Goal: Information Seeking & Learning: Find specific fact

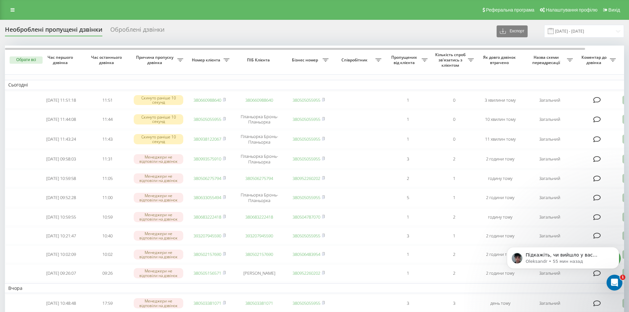
click at [12, 5] on div "Реферальна програма Налаштування профілю Вихід" at bounding box center [314, 10] width 629 height 20
click at [14, 10] on icon at bounding box center [13, 10] width 4 height 5
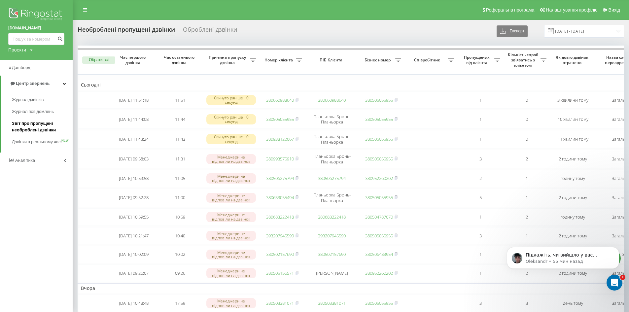
click at [41, 128] on span "Звіт про пропущені необроблені дзвінки" at bounding box center [40, 126] width 57 height 13
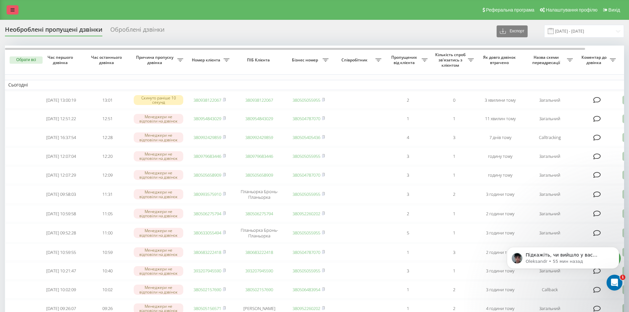
click at [12, 13] on link at bounding box center [13, 9] width 12 height 9
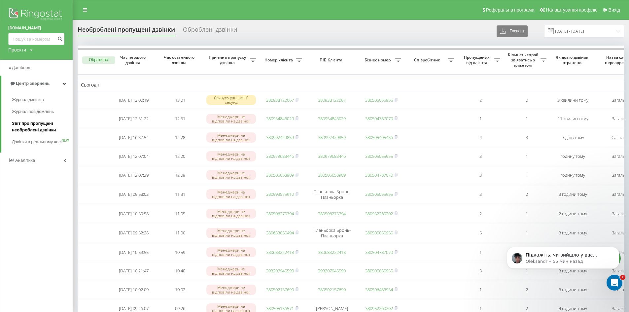
click at [27, 128] on span "Звіт про пропущені необроблені дзвінки" at bounding box center [40, 126] width 57 height 13
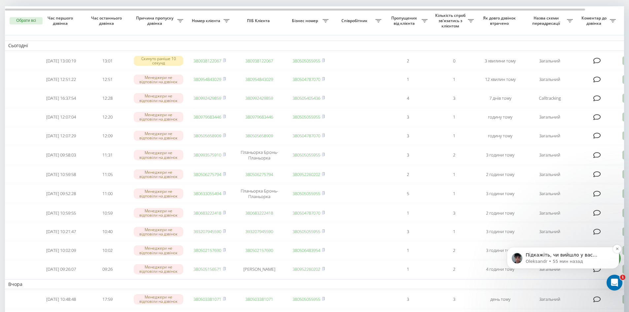
scroll to position [33, 0]
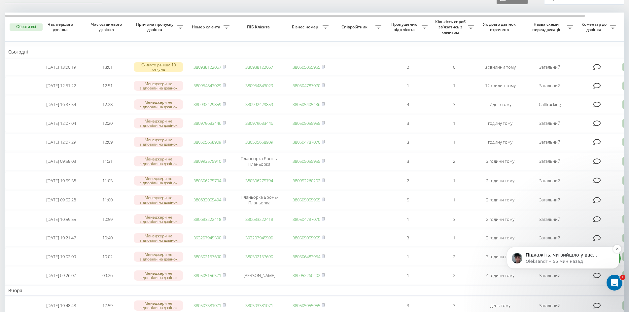
click at [569, 263] on p "Oleksandr • 55 мин назад" at bounding box center [568, 262] width 85 height 6
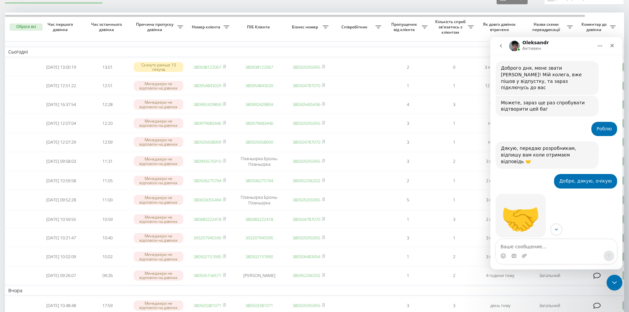
scroll to position [848, 0]
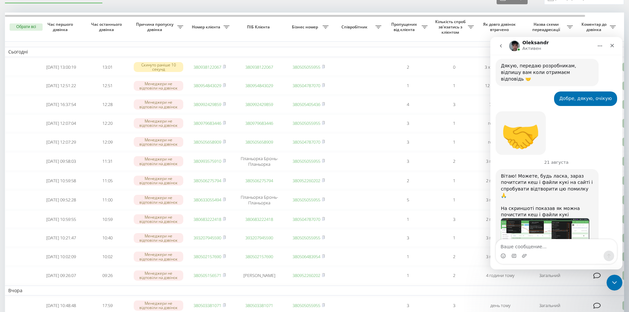
click at [539, 249] on textarea "Ваше сообщение..." at bounding box center [556, 244] width 121 height 11
drag, startPoint x: 522, startPoint y: 219, endPoint x: 532, endPoint y: 249, distance: 32.4
click at [532, 249] on textarea "Ваше сообщение..." at bounding box center [556, 244] width 121 height 11
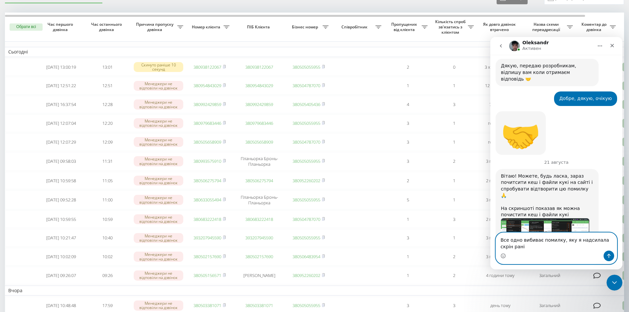
scroll to position [854, 0]
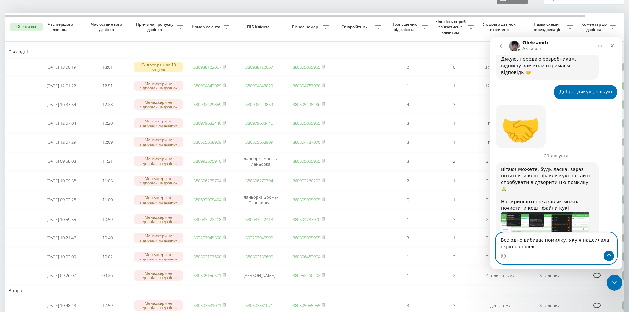
type textarea "Все одно вибиває помилку, яку я надсилала скрін раніше"
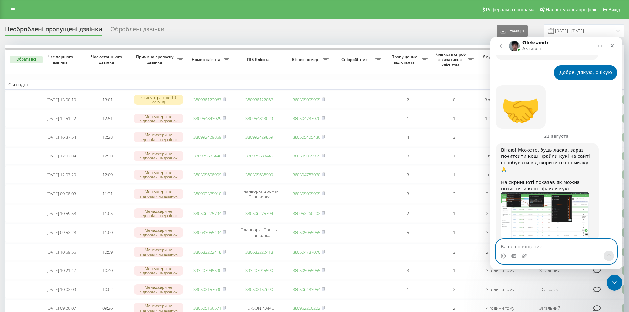
scroll to position [0, 0]
click at [14, 11] on icon at bounding box center [13, 10] width 4 height 5
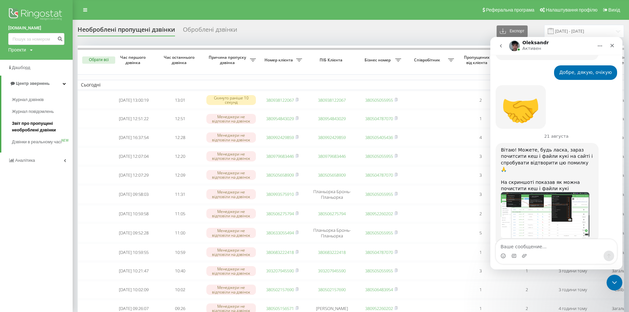
click at [31, 124] on span "Звіт про пропущені необроблені дзвінки" at bounding box center [40, 126] width 57 height 13
click at [615, 44] on div "Закрыть" at bounding box center [612, 46] width 12 height 12
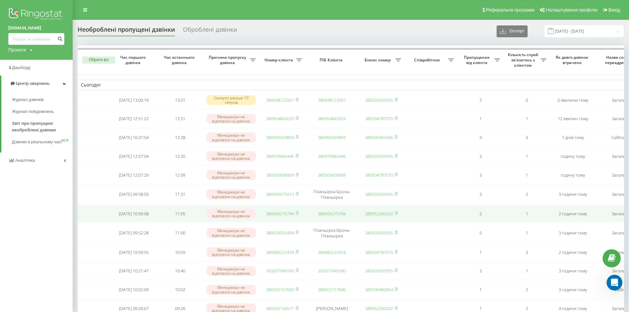
scroll to position [874, 0]
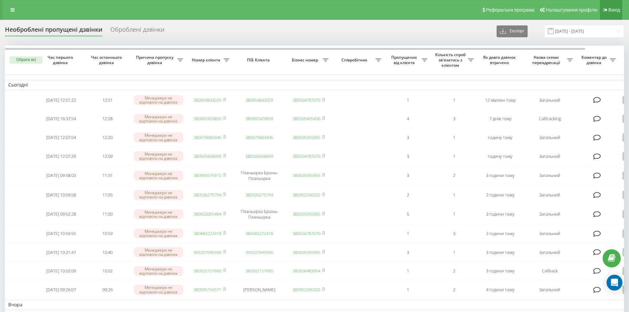
click at [616, 9] on span "Вихід" at bounding box center [615, 9] width 12 height 5
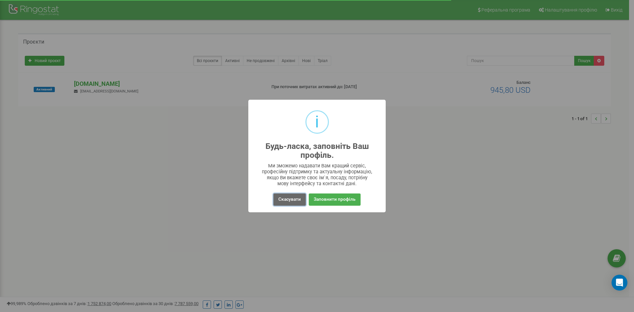
click at [293, 195] on button "Скасувати" at bounding box center [289, 200] width 32 height 12
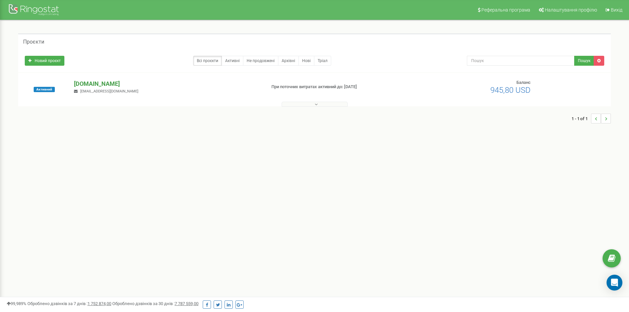
click at [93, 82] on p "[DOMAIN_NAME]" at bounding box center [167, 84] width 187 height 9
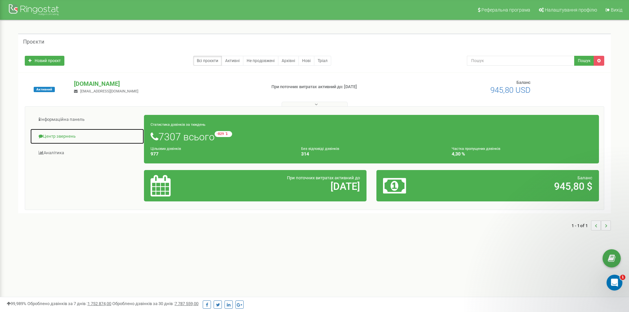
click at [51, 137] on link "Центр звернень" at bounding box center [87, 136] width 114 height 16
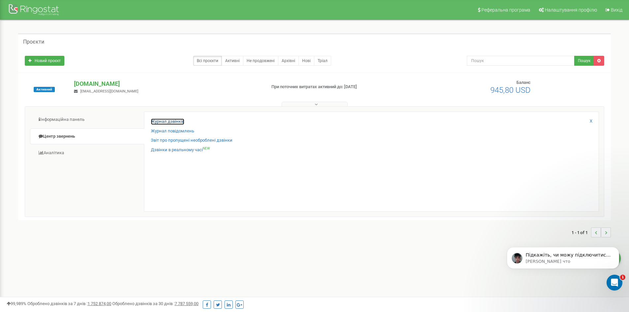
click at [174, 122] on link "Журнал дзвінків" at bounding box center [167, 122] width 33 height 6
click at [171, 140] on link "Звіт про пропущені необроблені дзвінки" at bounding box center [192, 140] width 82 height 6
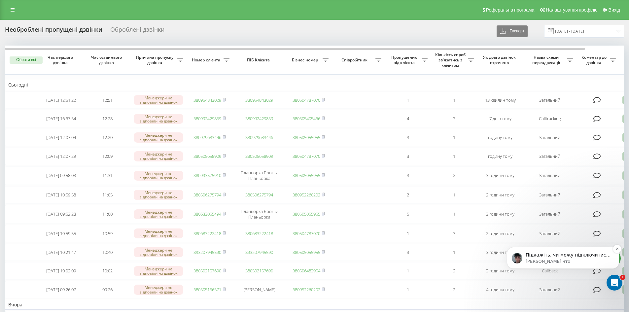
click at [552, 264] on p "Oleksandr • Только что" at bounding box center [568, 262] width 85 height 6
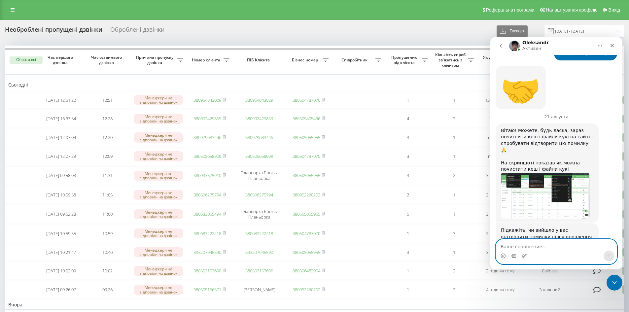
scroll to position [900, 0]
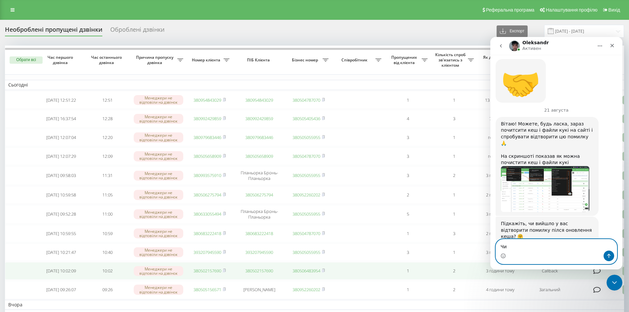
type textarea "Ч"
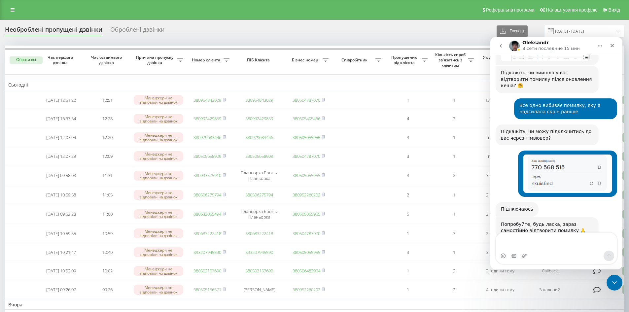
scroll to position [1051, 0]
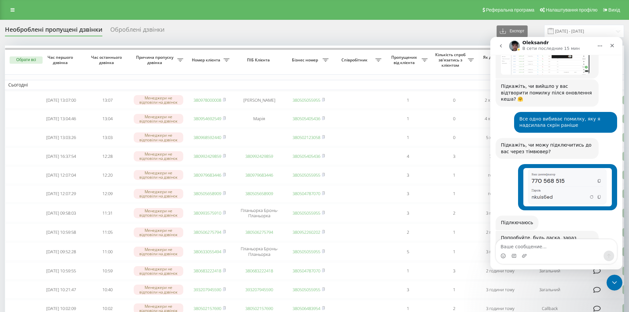
scroll to position [1045, 0]
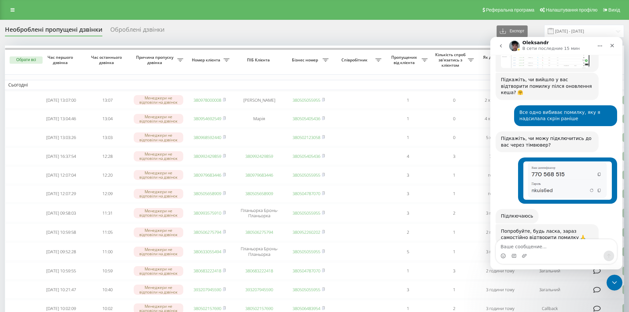
click at [12, 5] on div "Реферальна програма Налаштування профілю Вихід" at bounding box center [314, 10] width 629 height 20
click at [17, 15] on div "Реферальна програма Налаштування профілю Вихід" at bounding box center [314, 10] width 629 height 20
click at [15, 11] on link at bounding box center [13, 9] width 12 height 9
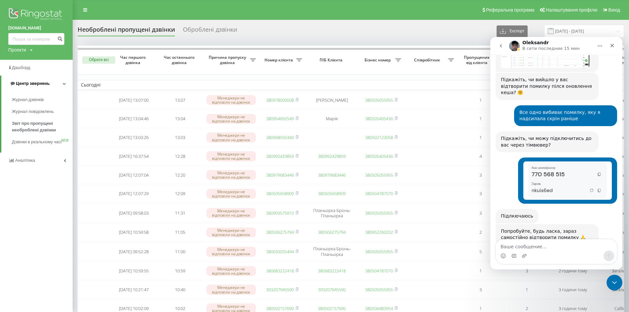
click at [30, 82] on span "Центр звернень" at bounding box center [33, 83] width 34 height 5
click at [35, 79] on link "Центр звернень" at bounding box center [36, 84] width 73 height 16
click at [36, 103] on span "Журнал дзвінків" at bounding box center [29, 99] width 35 height 7
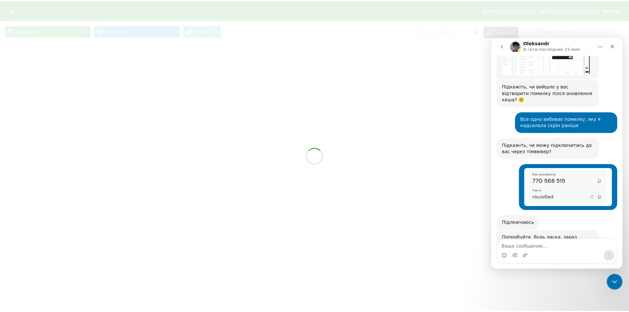
scroll to position [1045, 0]
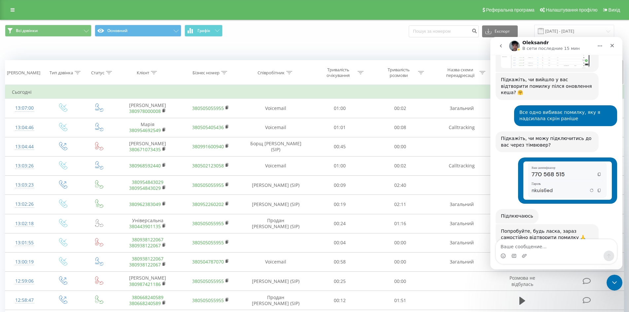
click at [290, 73] on icon at bounding box center [289, 72] width 6 height 3
click at [274, 119] on input "text" at bounding box center [276, 120] width 58 height 12
type input "сухович"
click at [286, 133] on span "OK" at bounding box center [290, 133] width 18 height 10
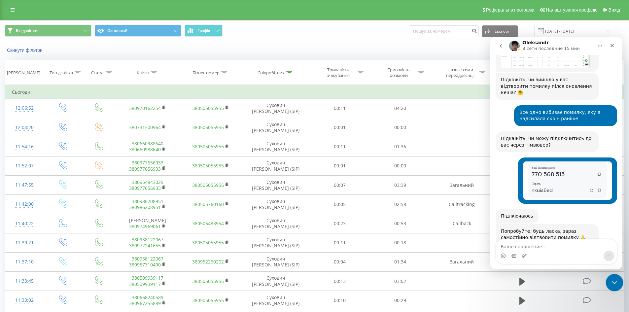
click at [616, 274] on div "Закрыть службу сообщений Intercom" at bounding box center [614, 282] width 16 height 16
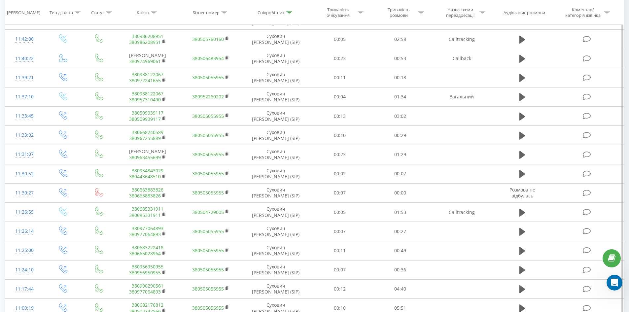
scroll to position [1045, 0]
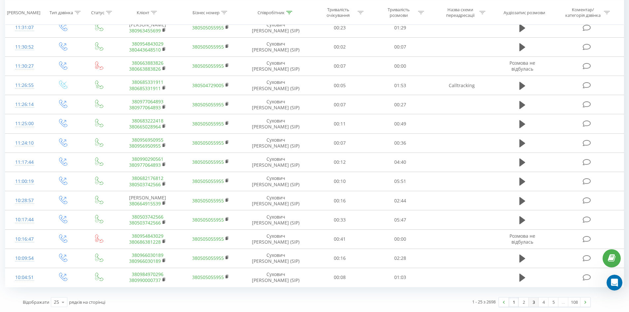
click at [529, 302] on link "3" at bounding box center [534, 302] width 10 height 9
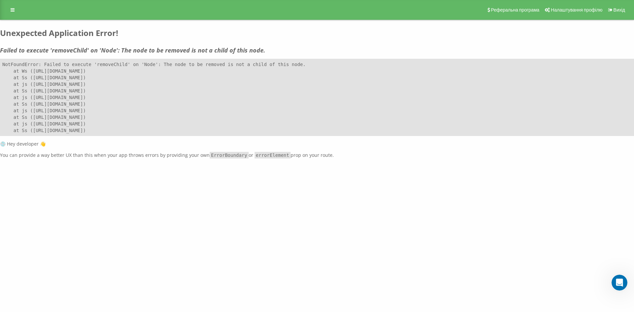
drag, startPoint x: 188, startPoint y: 82, endPoint x: 84, endPoint y: 29, distance: 116.6
click at [84, 29] on div "Реферальна програма Налаштування профілю Вихід Unexpected Application Error! Fa…" at bounding box center [317, 79] width 634 height 159
drag, startPoint x: 148, startPoint y: 88, endPoint x: 92, endPoint y: 86, distance: 55.8
click at [148, 87] on pre "NotFoundError: Failed to execute 'removeChild' on 'Node': The node to be remove…" at bounding box center [317, 97] width 634 height 77
click at [95, 86] on pre "NotFoundError: Failed to execute 'removeChild' on 'Node': The node to be remove…" at bounding box center [317, 97] width 634 height 77
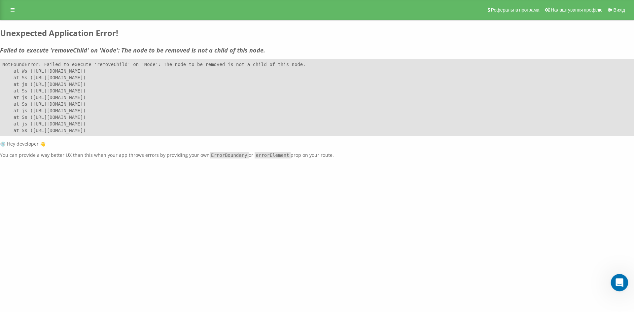
click at [616, 278] on icon "Открыть службу сообщений Intercom" at bounding box center [618, 281] width 11 height 11
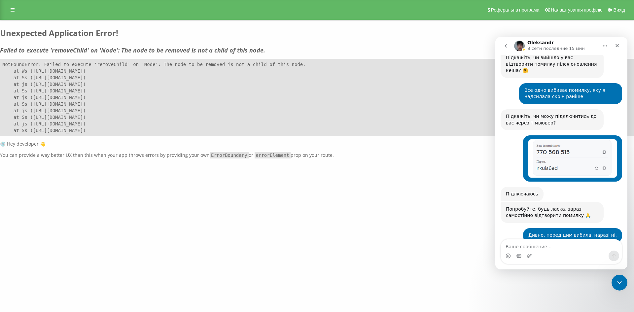
scroll to position [1067, 0]
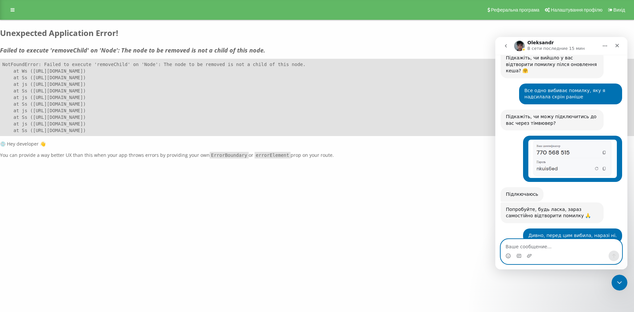
click at [521, 245] on textarea "Ваше сообщение..." at bounding box center [561, 244] width 121 height 11
type textarea "ОК"
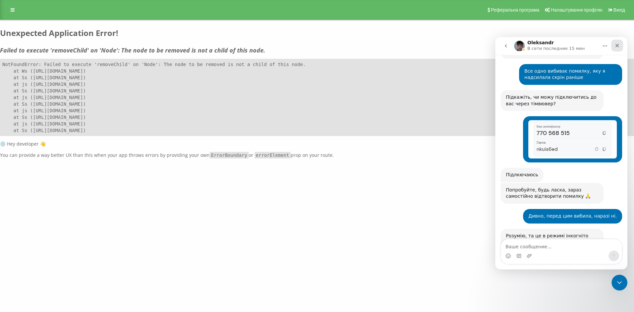
click at [615, 45] on icon "Закрыть" at bounding box center [617, 45] width 5 height 5
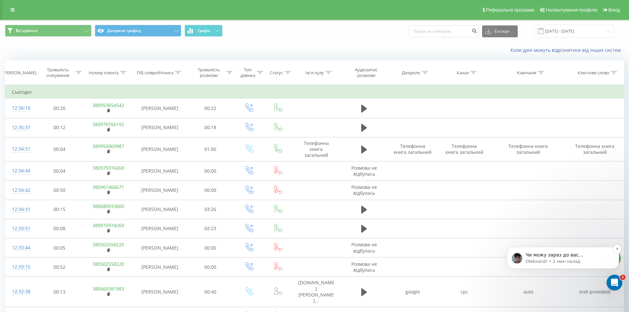
click at [558, 261] on p "Oleksandr • 2 мин назад" at bounding box center [568, 262] width 85 height 6
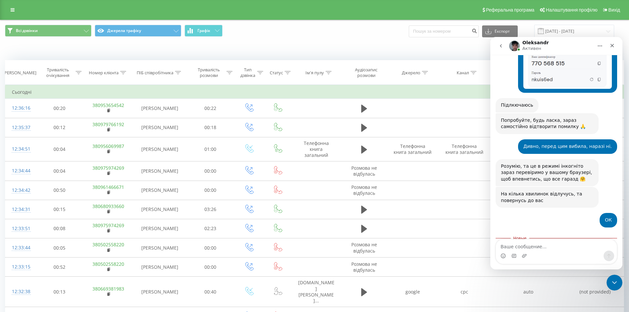
scroll to position [1161, 0]
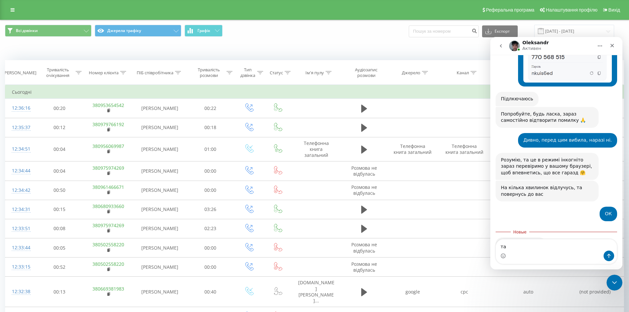
type textarea "так"
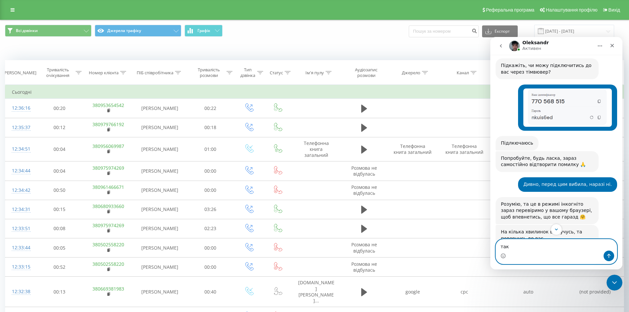
scroll to position [1057, 0]
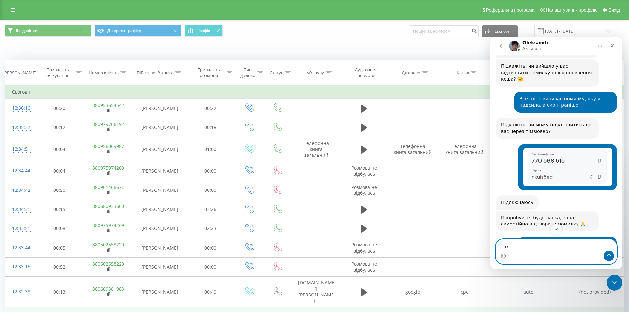
type textarea "так"
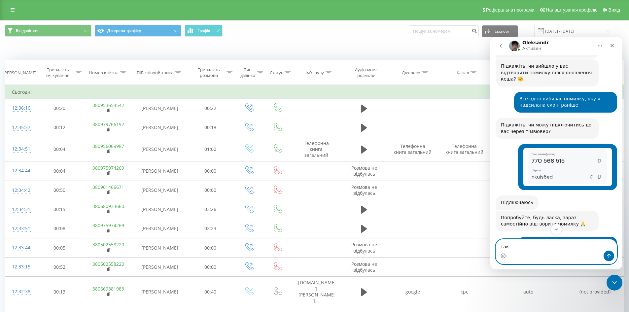
drag, startPoint x: 510, startPoint y: 246, endPoint x: 467, endPoint y: 251, distance: 43.2
click html "Oleksandr Активен Ringostat каждый день помогает бизнесу эффективнее управлять …"
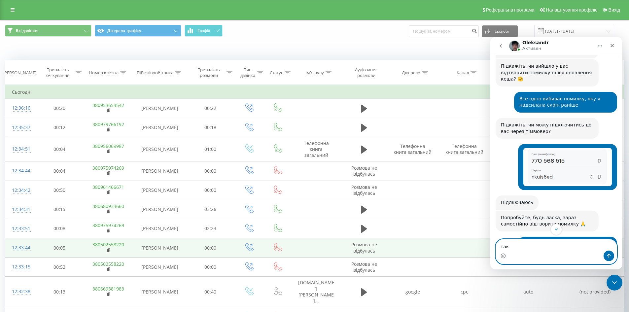
paste textarea "Ваше сообщение..."
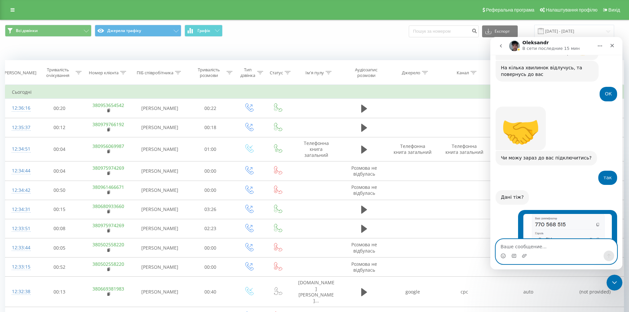
scroll to position [1256, 0]
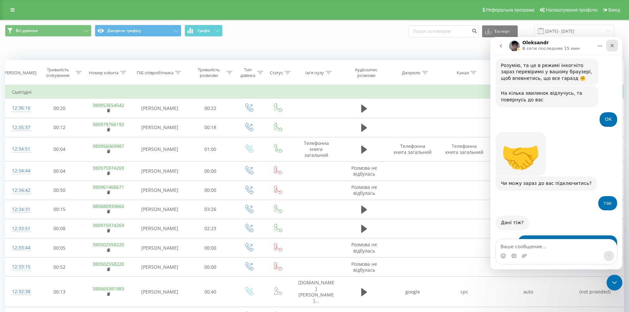
click at [611, 46] on icon "Закрыть" at bounding box center [612, 45] width 5 height 5
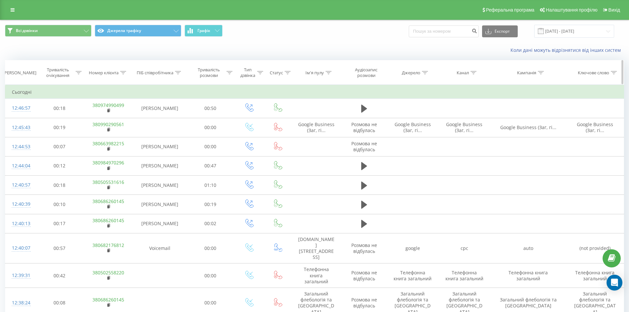
click at [177, 70] on div at bounding box center [178, 73] width 6 height 6
click at [155, 118] on input "text" at bounding box center [160, 120] width 58 height 12
type input "сухович"
click at [172, 132] on span "OK" at bounding box center [173, 133] width 18 height 10
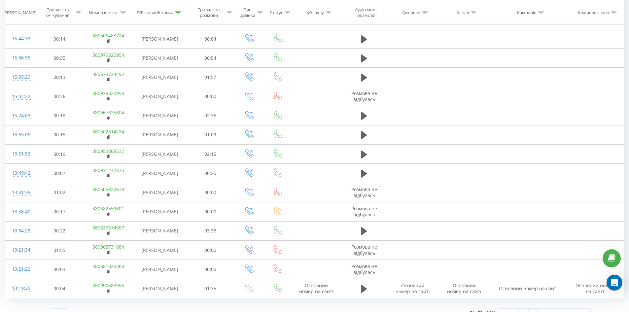
click at [529, 309] on link "3" at bounding box center [534, 313] width 10 height 9
click at [520, 309] on link "2" at bounding box center [524, 313] width 10 height 9
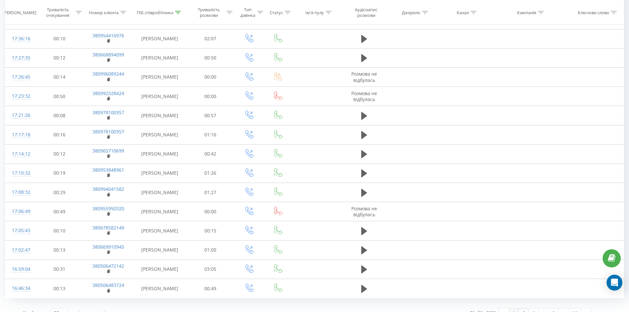
click at [512, 309] on link "1" at bounding box center [514, 313] width 10 height 9
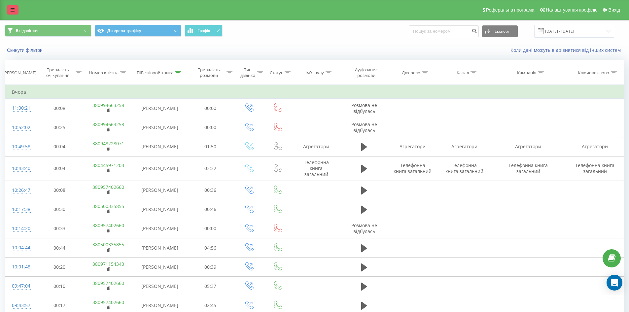
click at [12, 11] on icon at bounding box center [13, 10] width 4 height 5
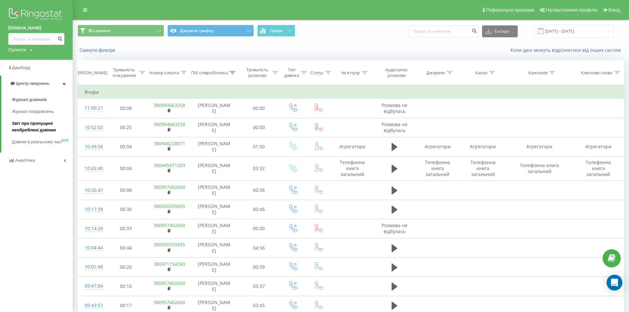
click at [39, 122] on span "Звіт про пропущені необроблені дзвінки" at bounding box center [40, 126] width 57 height 13
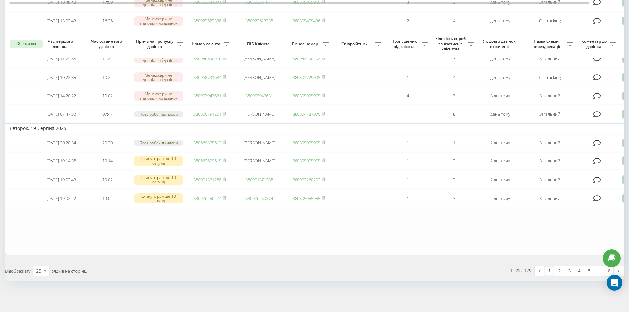
scroll to position [402, 0]
click at [565, 272] on div "1 2 3 4 5 … 8" at bounding box center [579, 271] width 90 height 10
click at [558, 272] on link "2" at bounding box center [560, 271] width 10 height 9
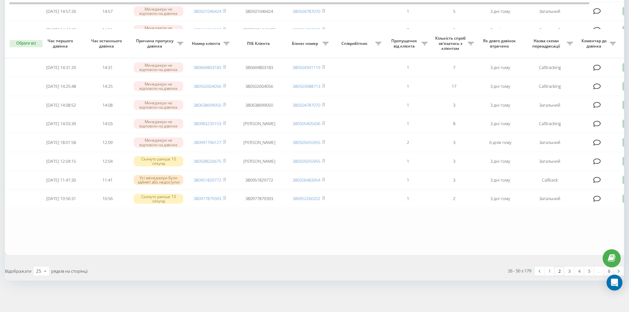
scroll to position [391, 0]
drag, startPoint x: 578, startPoint y: 270, endPoint x: 558, endPoint y: 269, distance: 20.5
click at [578, 270] on link "4" at bounding box center [579, 271] width 10 height 9
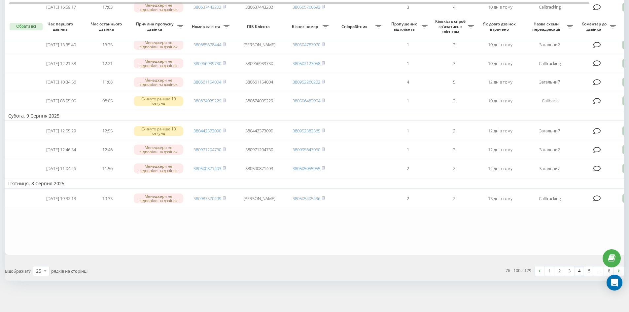
scroll to position [436, 0]
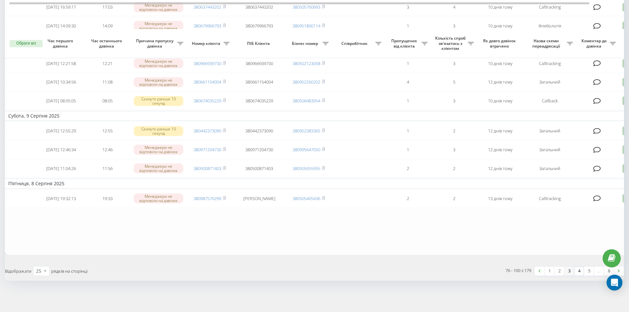
click at [566, 271] on link "3" at bounding box center [570, 271] width 10 height 9
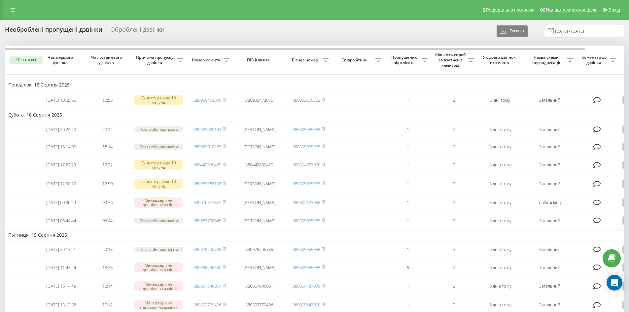
drag, startPoint x: 15, startPoint y: 8, endPoint x: 16, endPoint y: 12, distance: 4.0
click at [15, 8] on link at bounding box center [13, 9] width 12 height 9
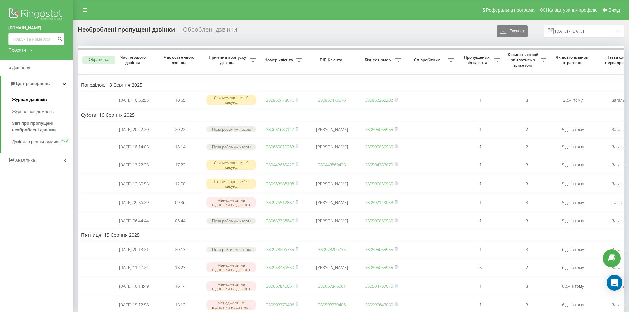
click at [36, 102] on span "Журнал дзвінків" at bounding box center [29, 99] width 35 height 7
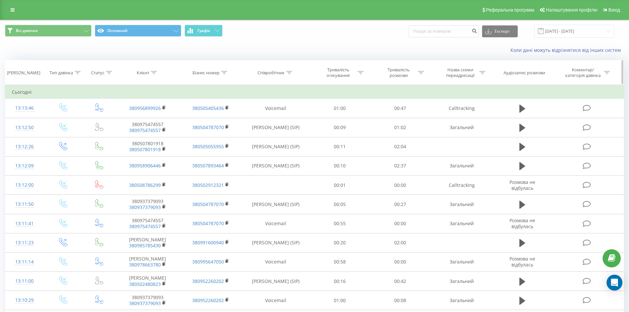
click at [290, 70] on div at bounding box center [289, 73] width 6 height 6
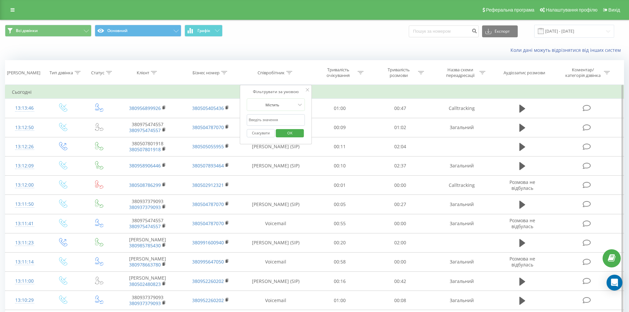
click at [270, 121] on input "text" at bounding box center [276, 120] width 58 height 12
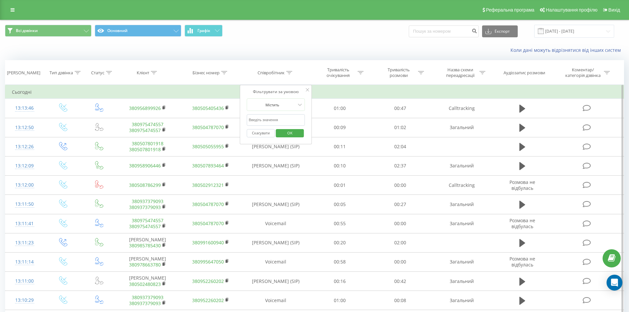
type input "сухович"
click at [298, 132] on span "OK" at bounding box center [290, 133] width 18 height 10
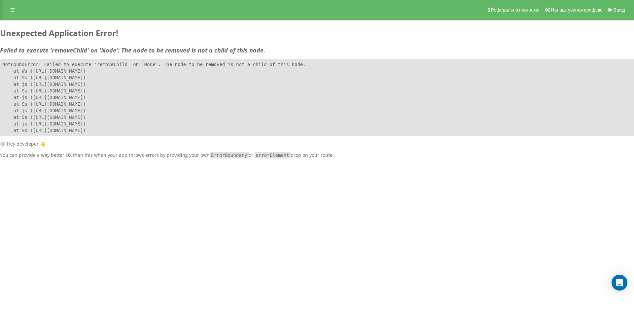
drag, startPoint x: 93, startPoint y: 43, endPoint x: 289, endPoint y: 116, distance: 208.9
click at [288, 116] on div "Реферальна програма Налаштування профілю Вихід Unexpected Application Error! Fa…" at bounding box center [317, 79] width 634 height 159
